Goal: Task Accomplishment & Management: Use online tool/utility

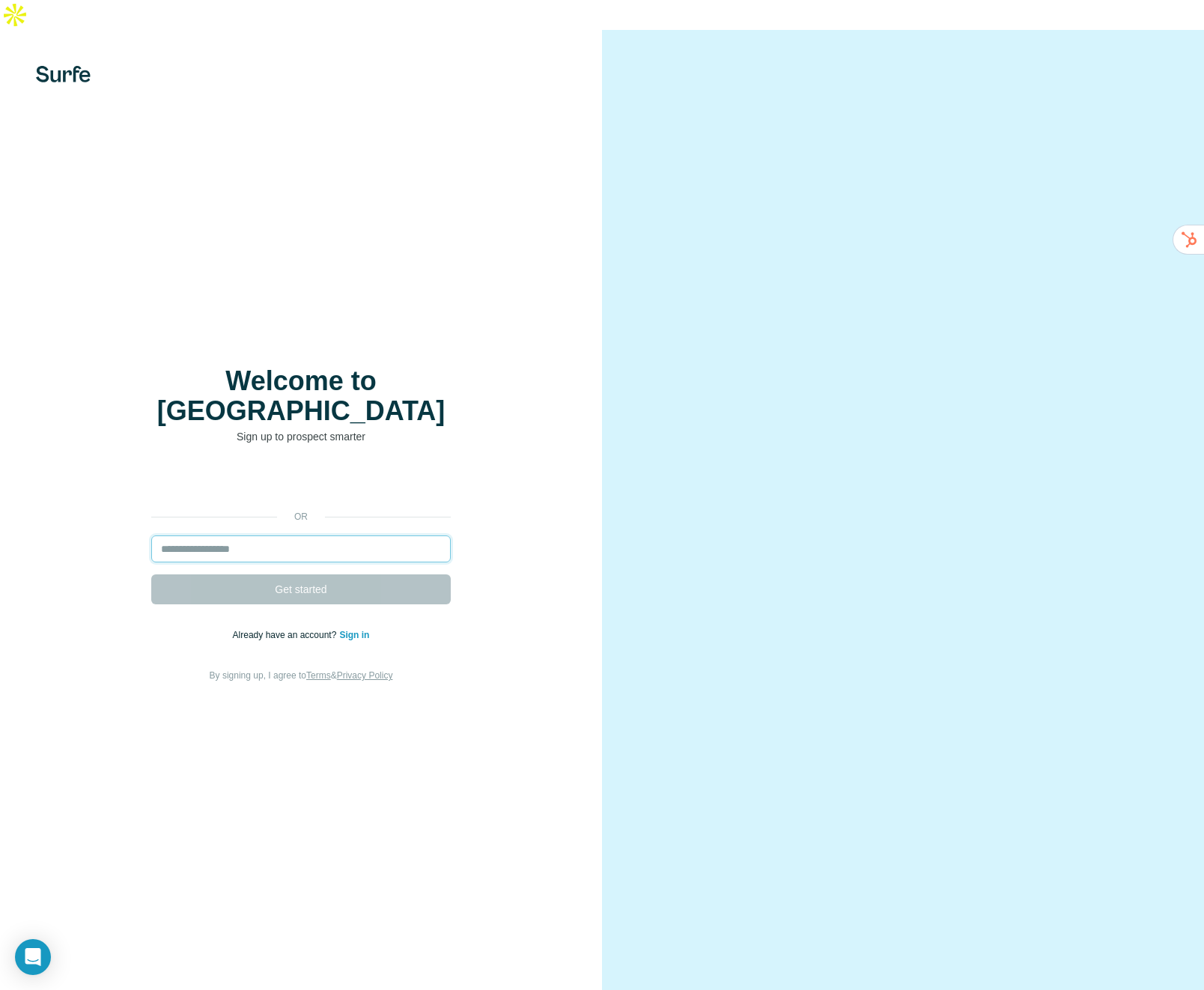
click at [258, 535] on input "email" at bounding box center [301, 549] width 299 height 27
click at [238, 535] on input "email" at bounding box center [301, 549] width 299 height 27
type input "*"
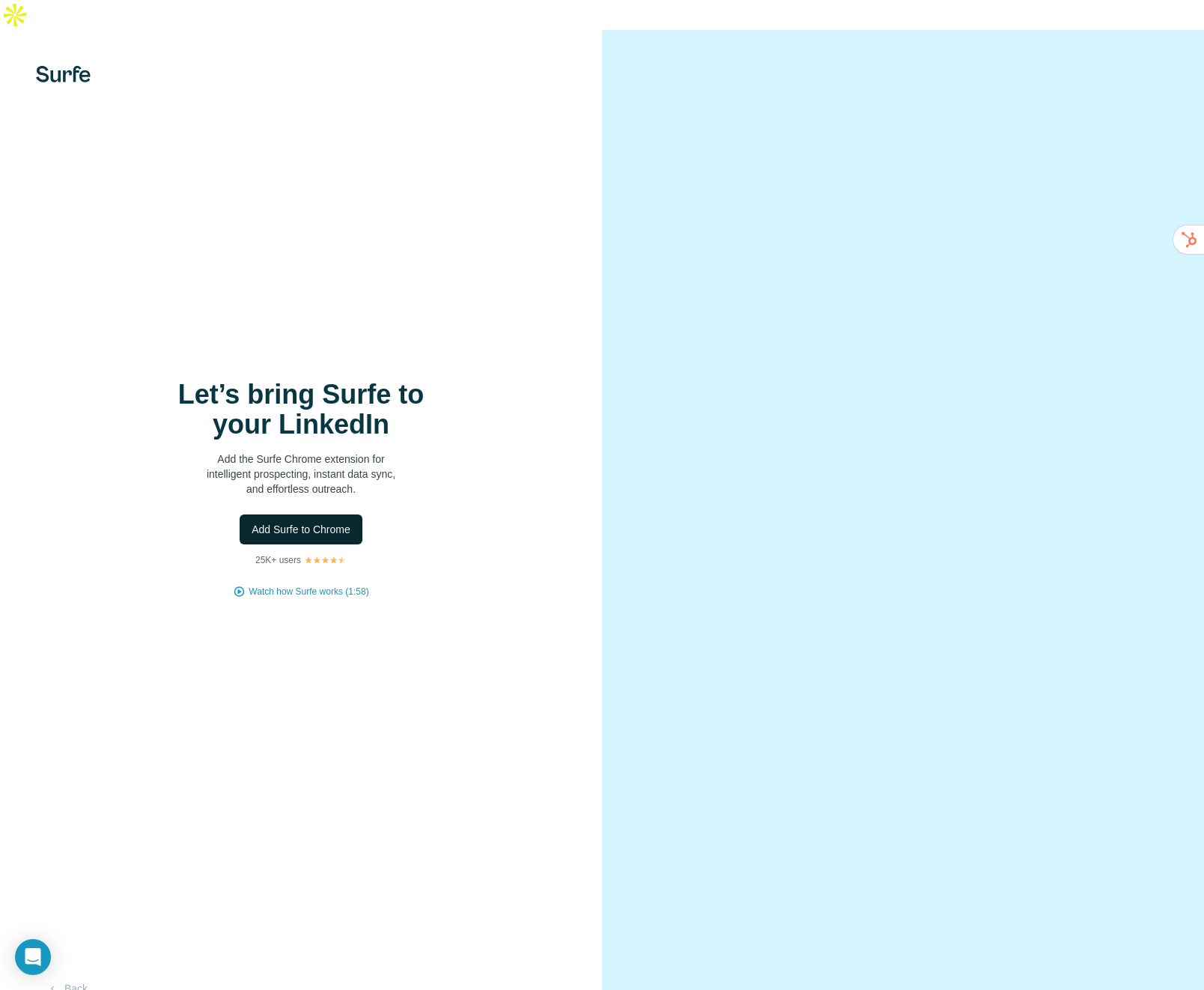
click at [301, 522] on span "Add Surfe to Chrome" at bounding box center [301, 529] width 99 height 15
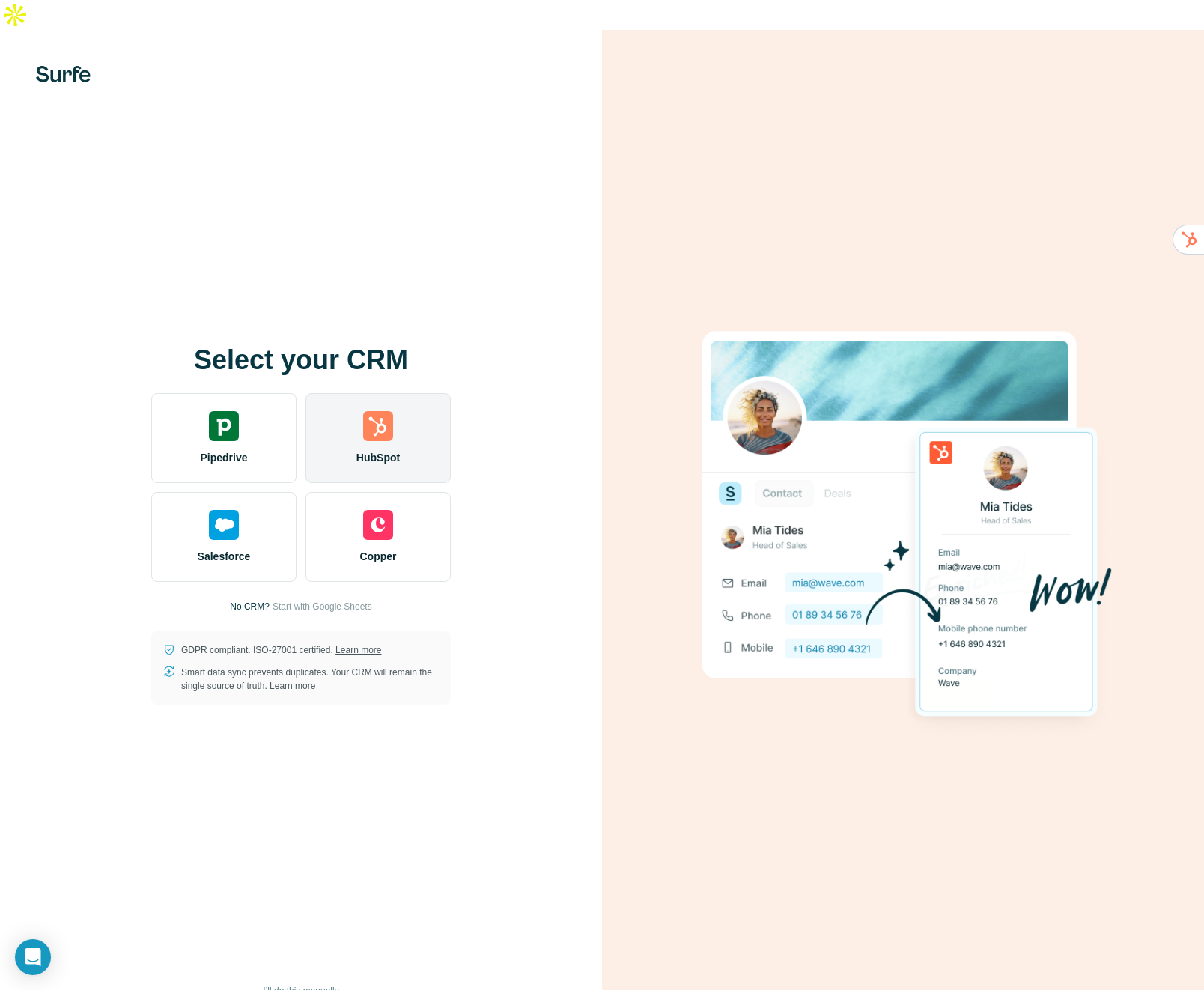
click at [382, 411] on img at bounding box center [378, 426] width 30 height 30
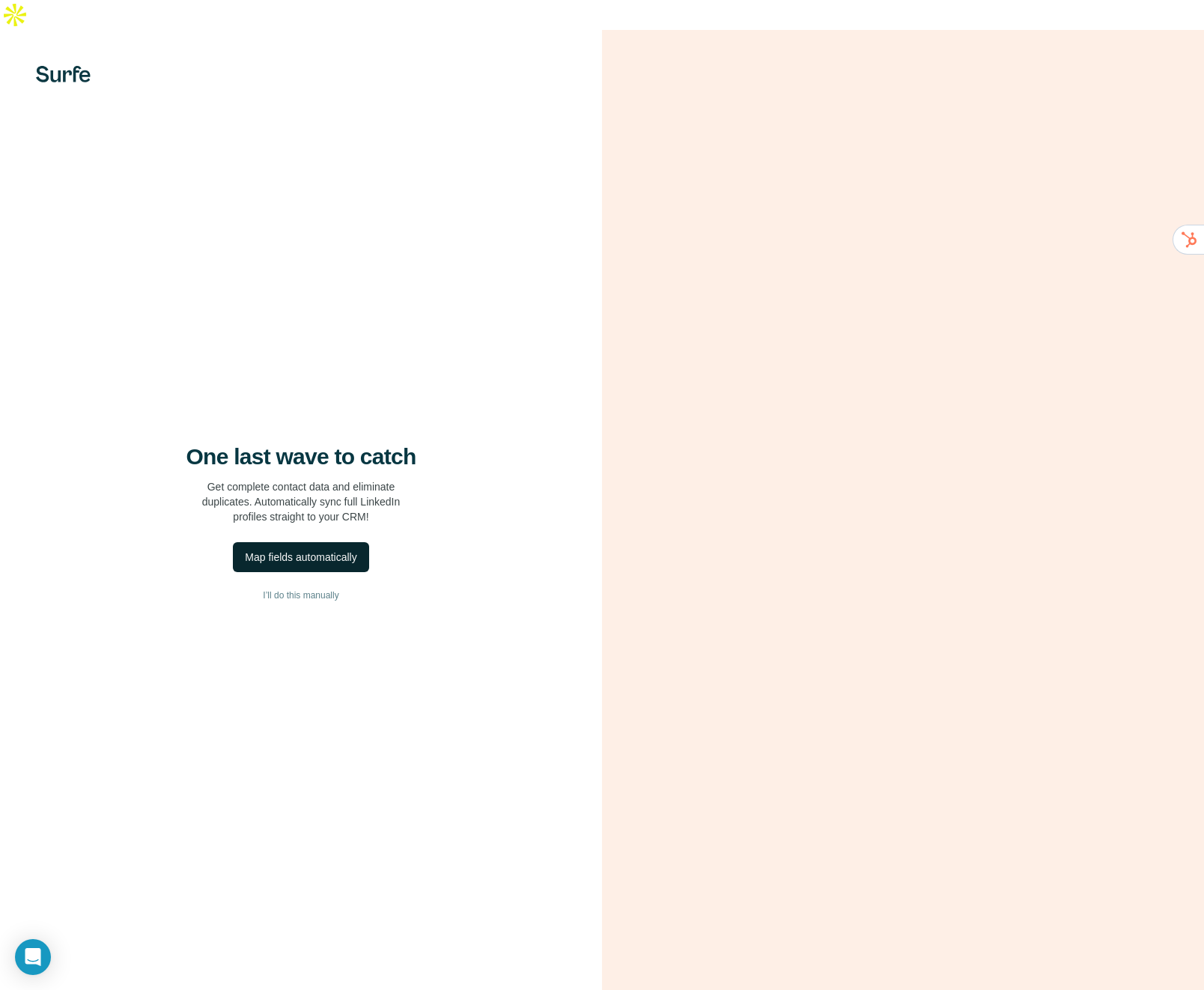
click at [315, 550] on div "Map fields automatically" at bounding box center [300, 557] width 111 height 15
